Goal: Check status: Check status

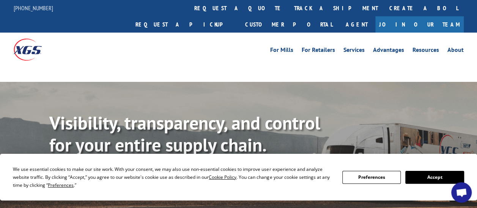
click at [432, 178] on button "Accept" at bounding box center [434, 177] width 58 height 13
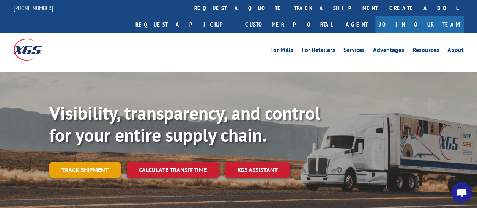
click at [94, 162] on link "Track shipment" at bounding box center [84, 170] width 71 height 16
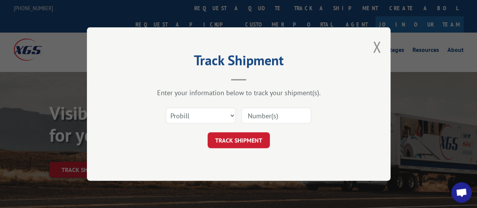
click at [263, 115] on input at bounding box center [276, 116] width 70 height 16
click at [213, 118] on select "Select category... Probill BOL PO" at bounding box center [201, 116] width 70 height 16
click at [267, 118] on input at bounding box center [276, 116] width 70 height 16
drag, startPoint x: 269, startPoint y: 118, endPoint x: 222, endPoint y: 119, distance: 47.1
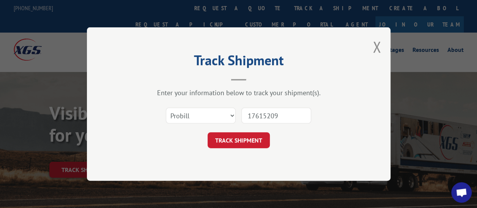
click at [223, 119] on div "Select category... Probill BOL PO 17615209" at bounding box center [239, 115] width 228 height 25
type input "17615209"
click at [231, 143] on button "TRACK SHIPMENT" at bounding box center [239, 140] width 62 height 16
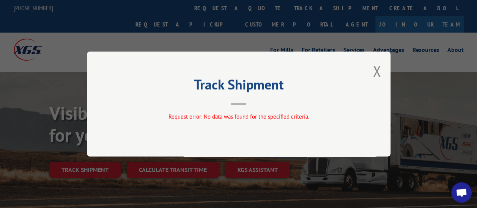
click at [375, 73] on button "Close modal" at bounding box center [377, 71] width 8 height 20
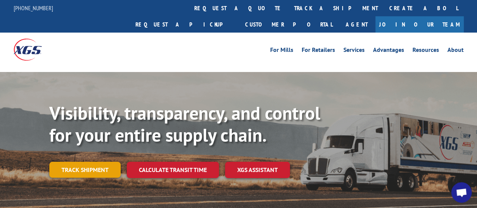
click at [94, 162] on link "Track shipment" at bounding box center [84, 170] width 71 height 16
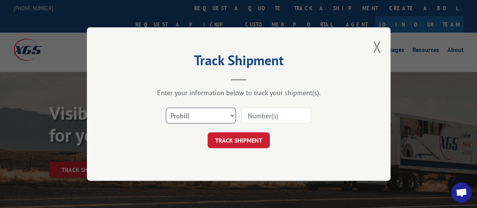
click at [204, 116] on select "Select category... Probill BOL PO" at bounding box center [201, 116] width 70 height 16
select select "bol"
click at [166, 108] on select "Select category... Probill BOL PO" at bounding box center [201, 116] width 70 height 16
click at [257, 115] on input at bounding box center [276, 116] width 70 height 16
paste input "17615209"
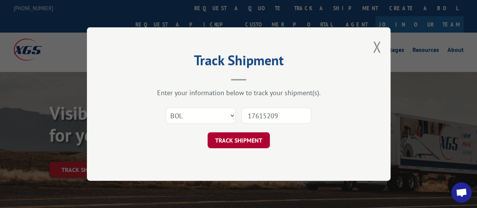
type input "17615209"
click at [262, 137] on button "TRACK SHIPMENT" at bounding box center [239, 140] width 62 height 16
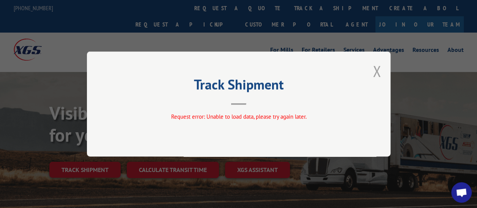
click at [377, 73] on button "Close modal" at bounding box center [377, 71] width 8 height 20
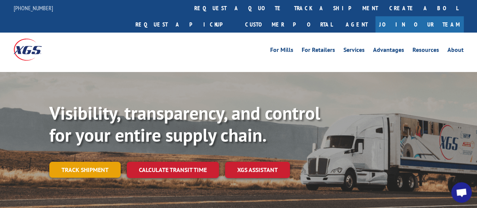
click at [103, 162] on link "Track shipment" at bounding box center [84, 170] width 71 height 16
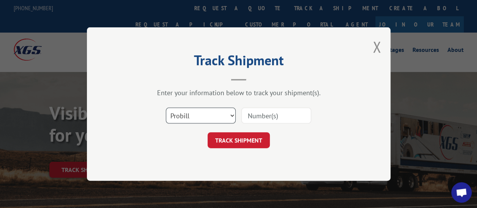
click at [190, 116] on select "Select category... Probill BOL PO" at bounding box center [201, 116] width 70 height 16
select select "po"
click at [166, 108] on select "Select category... Probill BOL PO" at bounding box center [201, 116] width 70 height 16
click at [268, 114] on input at bounding box center [276, 116] width 70 height 16
paste input "17615209"
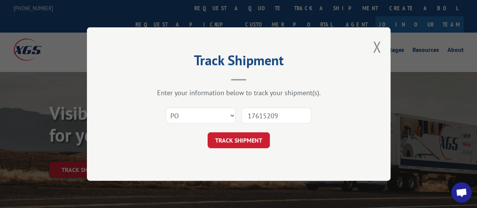
type input "17615209"
click at [247, 139] on button "TRACK SHIPMENT" at bounding box center [239, 140] width 62 height 16
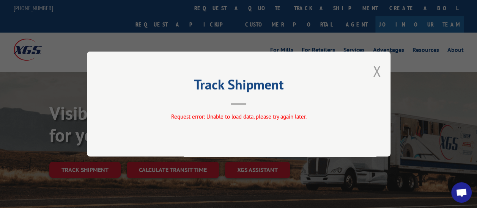
click at [378, 66] on button "Close modal" at bounding box center [377, 71] width 8 height 20
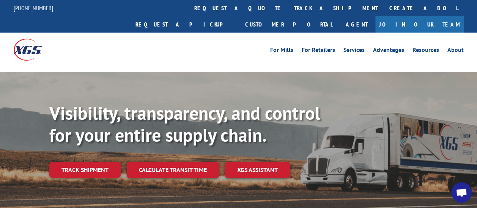
click at [90, 162] on link "Track shipment" at bounding box center [84, 170] width 71 height 16
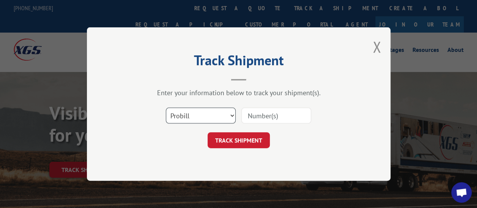
click at [198, 114] on select "Select category... Probill BOL PO" at bounding box center [201, 116] width 70 height 16
click at [207, 118] on select "Select category... Probill BOL PO" at bounding box center [201, 116] width 70 height 16
click at [379, 50] on button "Close modal" at bounding box center [377, 47] width 8 height 20
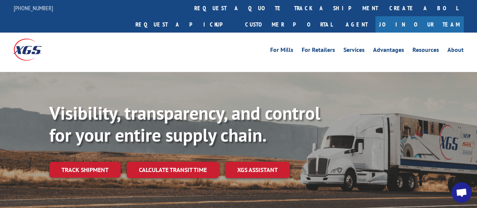
click at [102, 162] on link "Track shipment" at bounding box center [84, 170] width 71 height 16
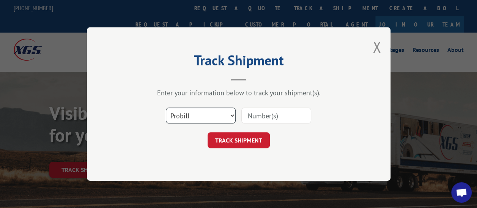
click at [198, 111] on select "Select category... Probill BOL PO" at bounding box center [201, 116] width 70 height 16
click at [373, 49] on button "Close modal" at bounding box center [377, 47] width 8 height 20
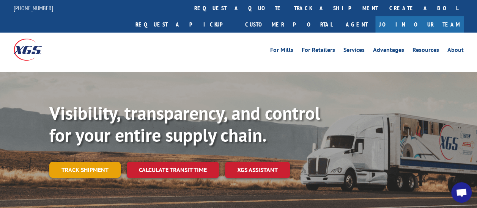
click at [103, 162] on link "Track shipment" at bounding box center [84, 170] width 71 height 16
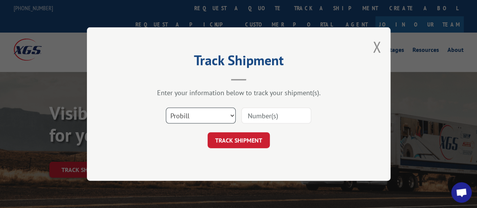
click at [232, 118] on select "Select category... Probill BOL PO" at bounding box center [201, 116] width 70 height 16
select select "po"
click at [166, 108] on select "Select category... Probill BOL PO" at bounding box center [201, 116] width 70 height 16
click at [277, 116] on input at bounding box center [276, 116] width 70 height 16
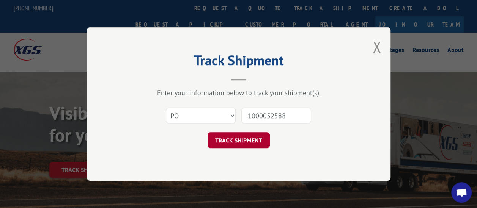
type input "1000052588"
click at [237, 141] on button "TRACK SHIPMENT" at bounding box center [239, 140] width 62 height 16
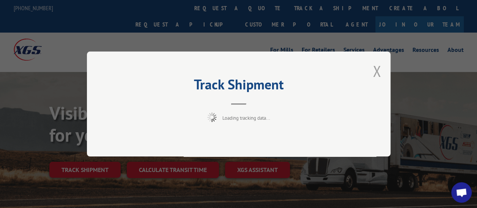
click at [375, 77] on button "Close modal" at bounding box center [377, 71] width 8 height 20
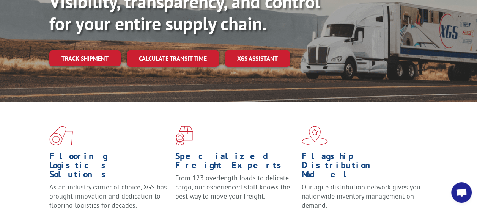
scroll to position [38, 0]
